Goal: Transaction & Acquisition: Purchase product/service

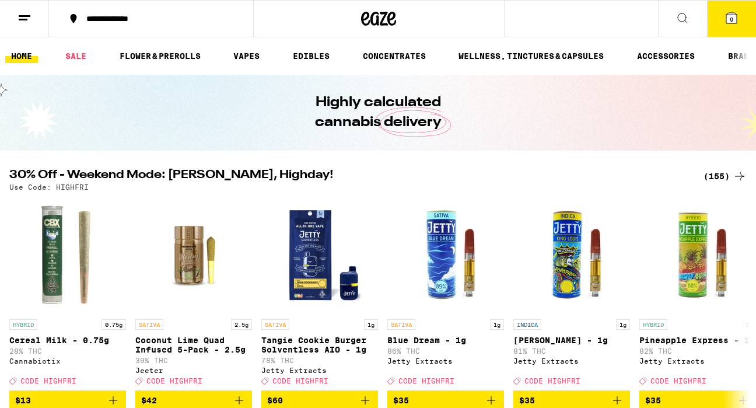
click at [646, 23] on icon at bounding box center [732, 18] width 11 height 11
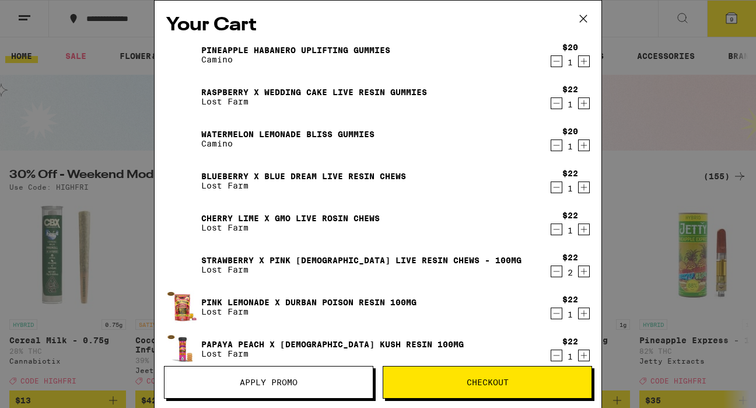
click at [554, 187] on icon "Decrement" at bounding box center [557, 187] width 6 height 0
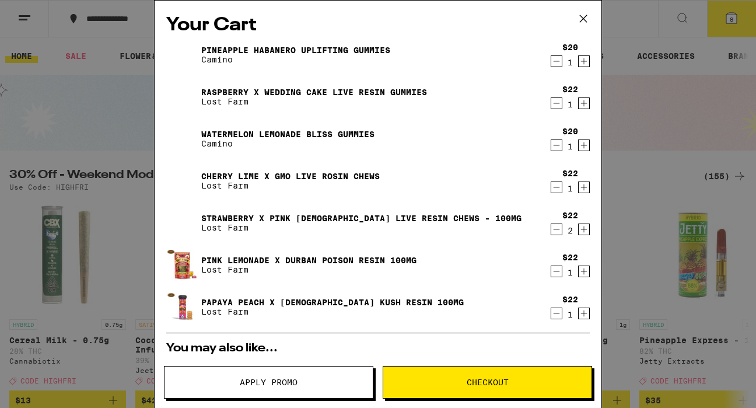
click at [554, 147] on icon "Decrement" at bounding box center [557, 145] width 11 height 14
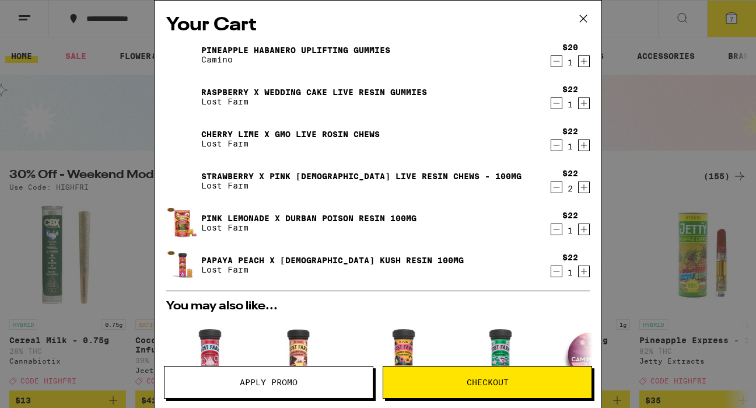
click at [554, 58] on icon "Decrement" at bounding box center [557, 61] width 11 height 14
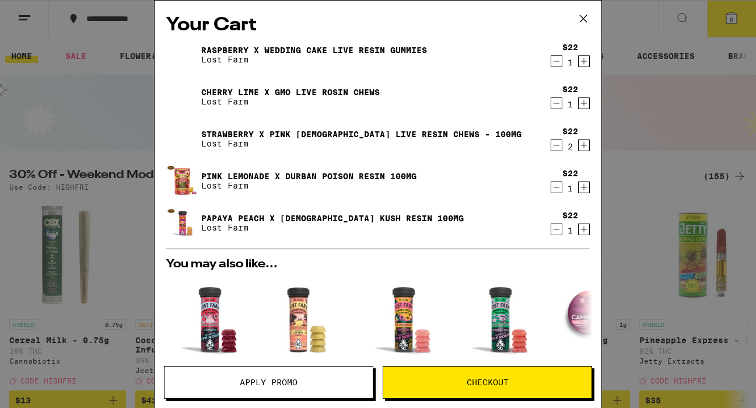
click at [558, 144] on icon "Decrement" at bounding box center [557, 145] width 11 height 14
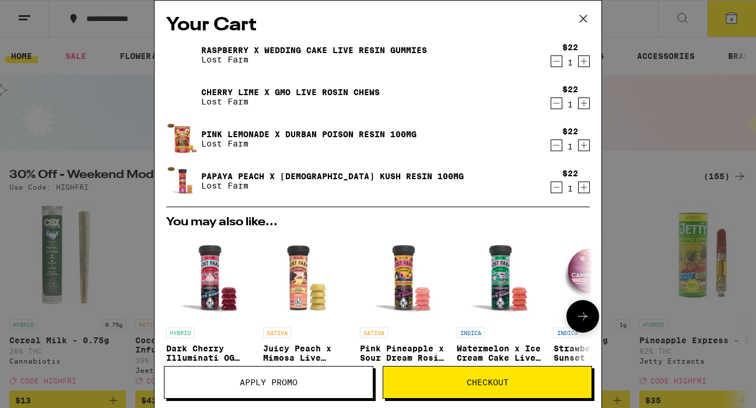
click at [397, 283] on img "Open page for Pink Pineapple x Sour Dream Rosin Gummies - 100mg from Lost Farm" at bounding box center [404, 278] width 88 height 88
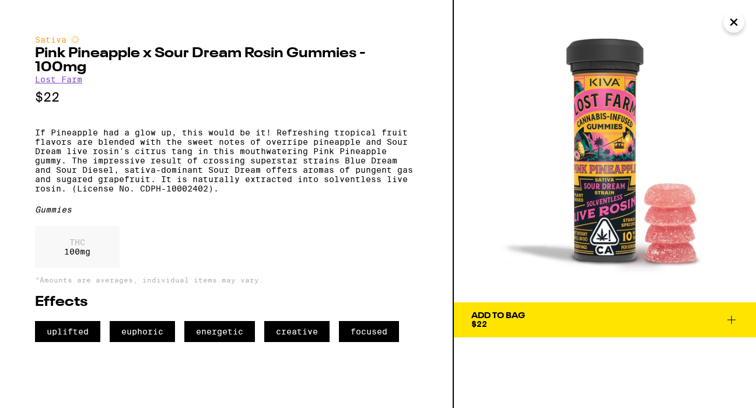
click at [65, 82] on link "Lost Farm" at bounding box center [58, 79] width 47 height 9
